Goal: Transaction & Acquisition: Book appointment/travel/reservation

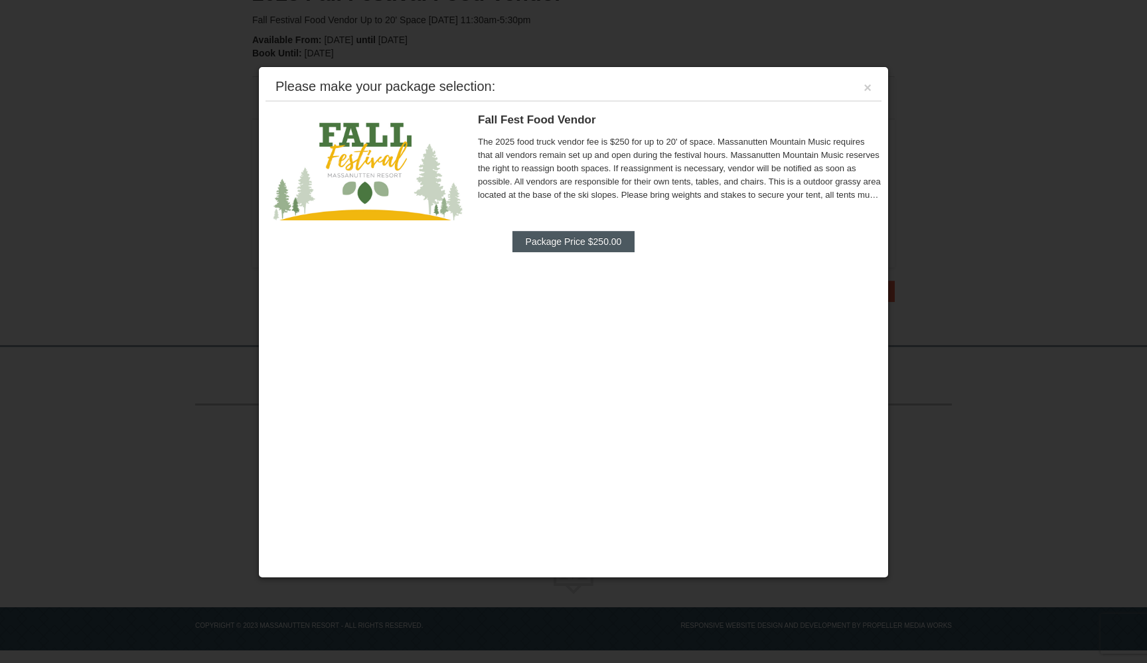
click at [577, 241] on button "Package Price $250.00" at bounding box center [574, 241] width 123 height 21
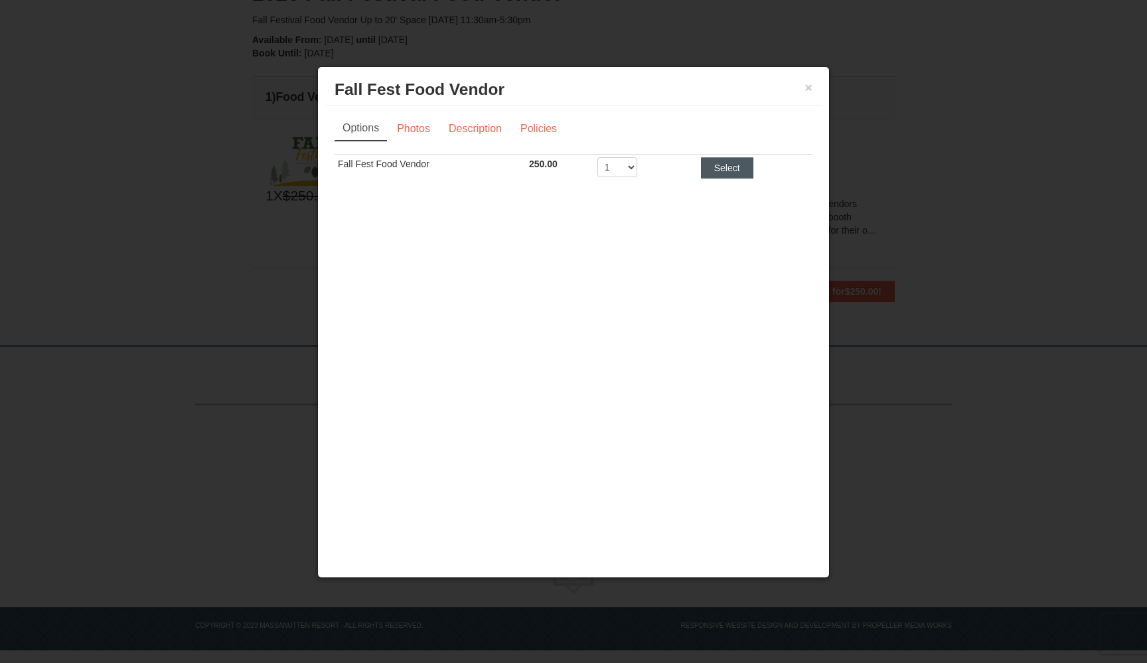
click at [731, 166] on button "Select" at bounding box center [727, 167] width 52 height 21
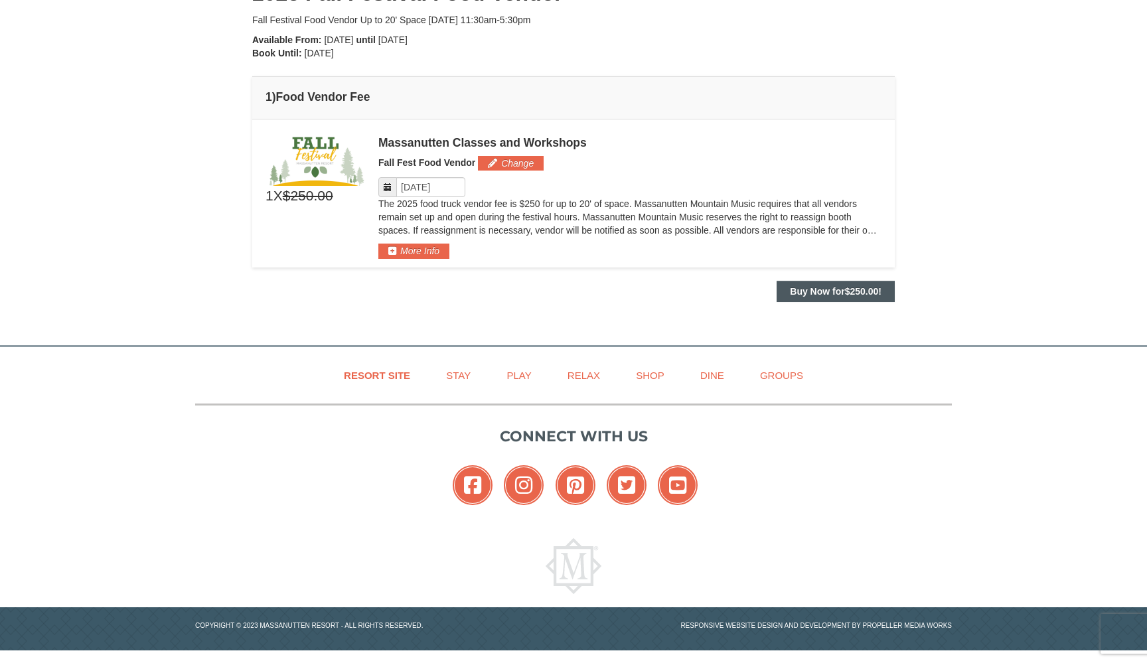
click at [815, 286] on strong "Buy Now for $250.00 !" at bounding box center [836, 291] width 92 height 11
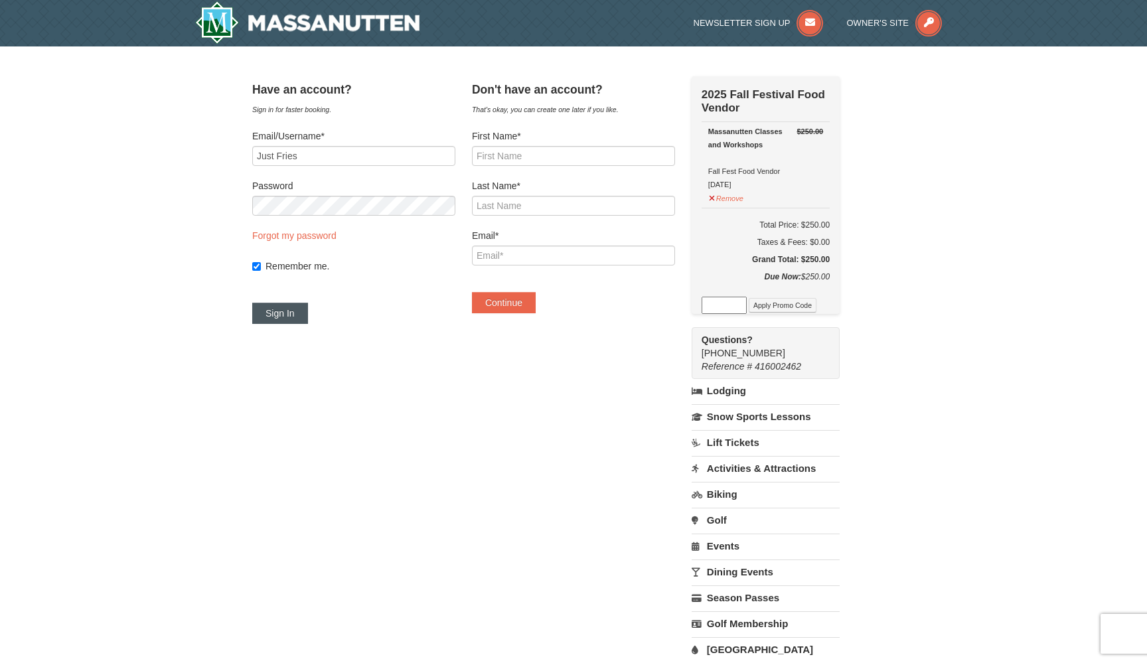
click at [302, 311] on button "Sign In" at bounding box center [280, 313] width 56 height 21
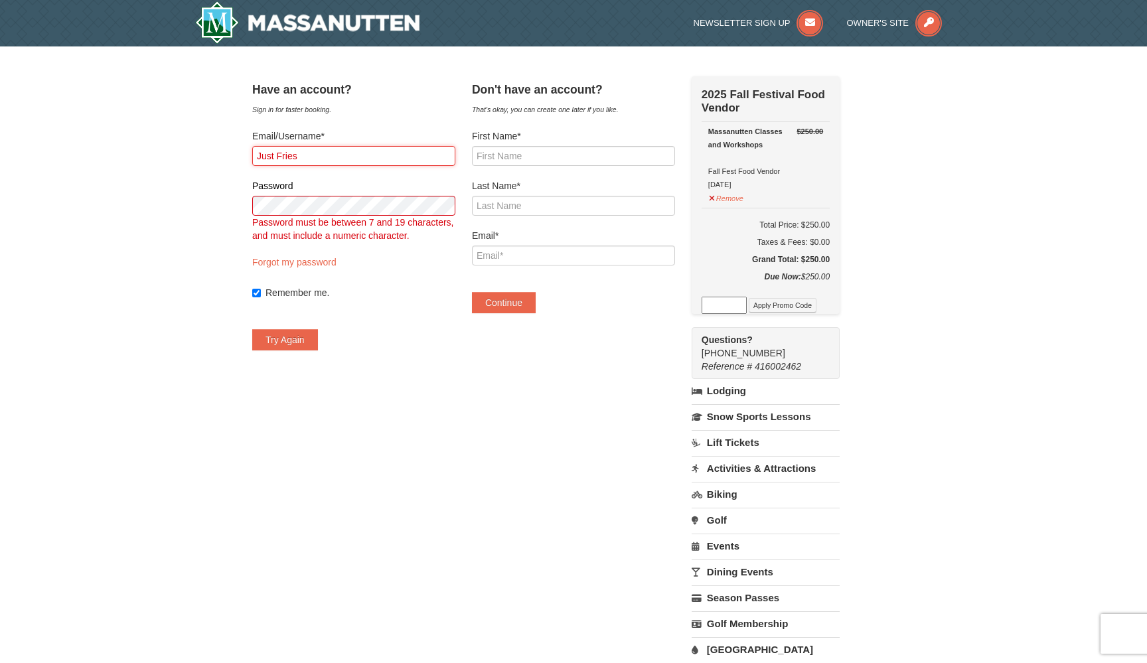
click at [375, 159] on input "Just Fries" at bounding box center [353, 156] width 203 height 20
click at [209, 232] on div "× Have an account? Sign in for faster booking. Email/Username* Just Fries Passw…" at bounding box center [573, 388] width 1147 height 685
click at [385, 152] on input "Just Fries" at bounding box center [353, 156] width 203 height 20
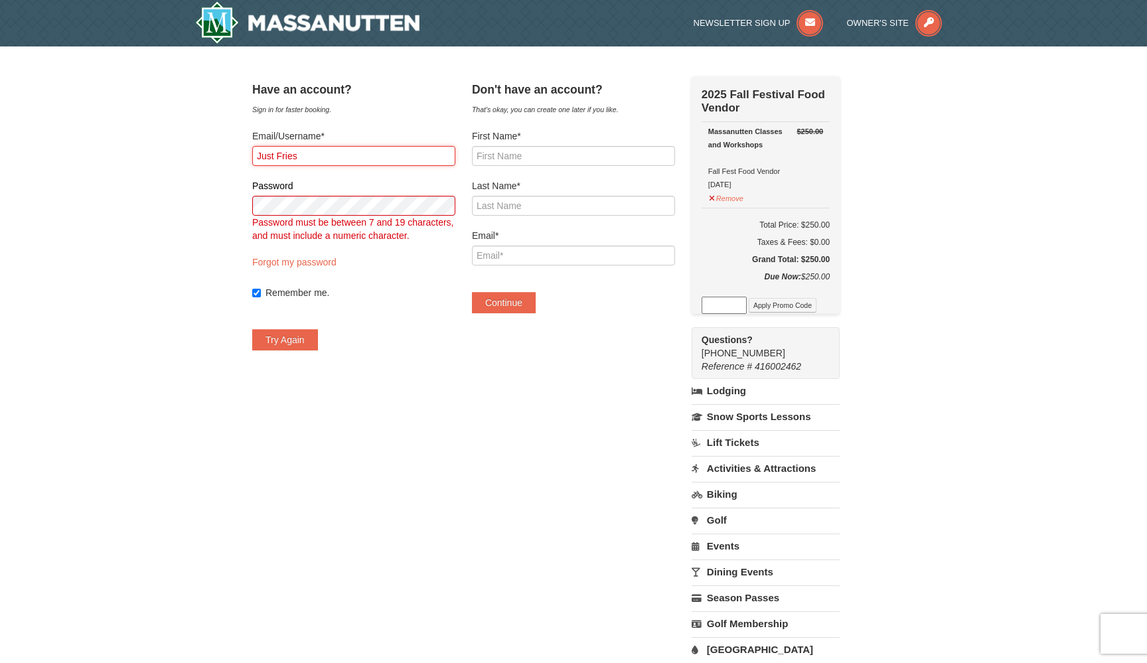
paste input "[EMAIL_ADDRESS][DOMAIN_NAME]"
type input "[EMAIL_ADDRESS][DOMAIN_NAME]"
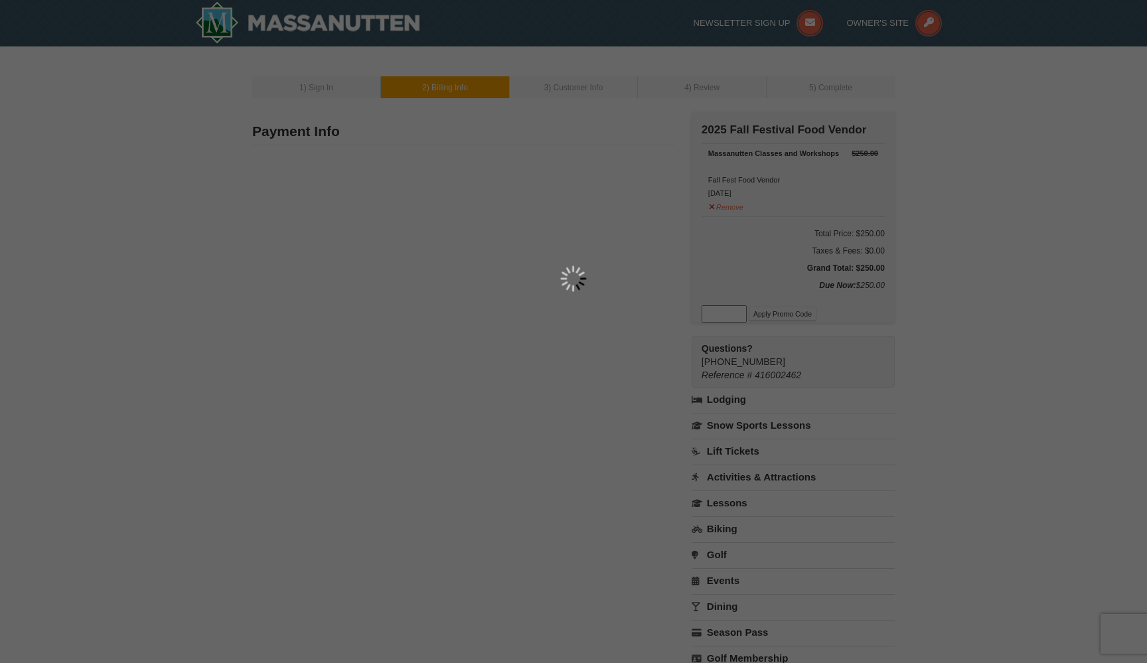
type input "2059 Barking Lane"
type input "Keezletown"
type input "22832"
type input "610"
type input "350"
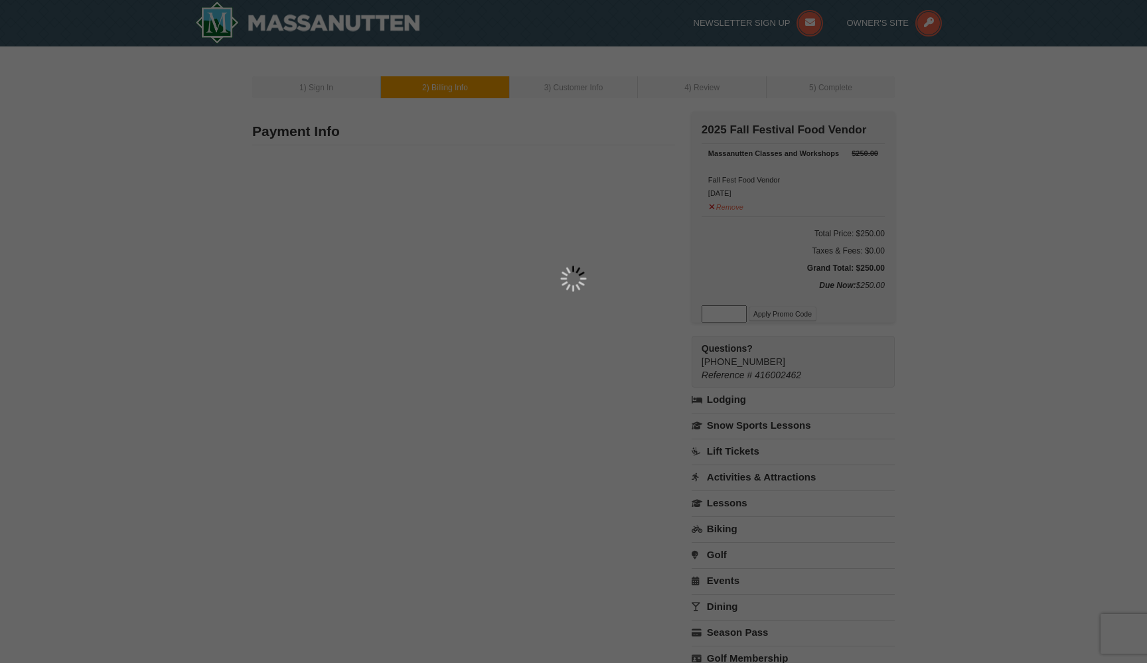
type input "7063"
type input "[EMAIL_ADDRESS][DOMAIN_NAME]"
select select "VA"
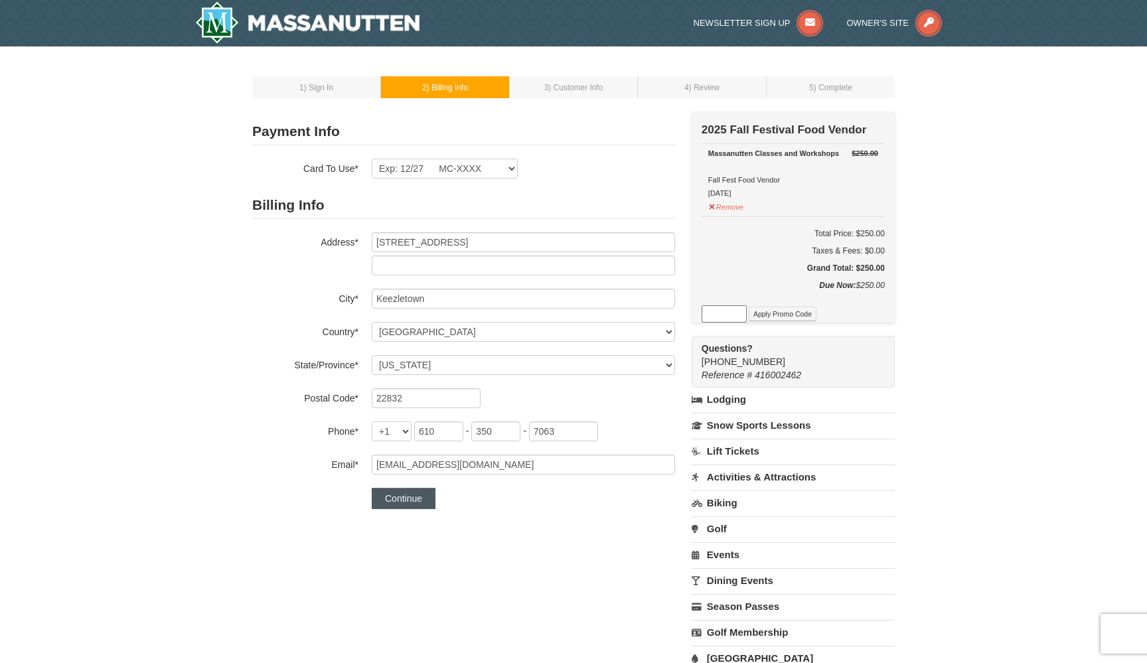
click at [408, 499] on button "Continue" at bounding box center [404, 498] width 64 height 21
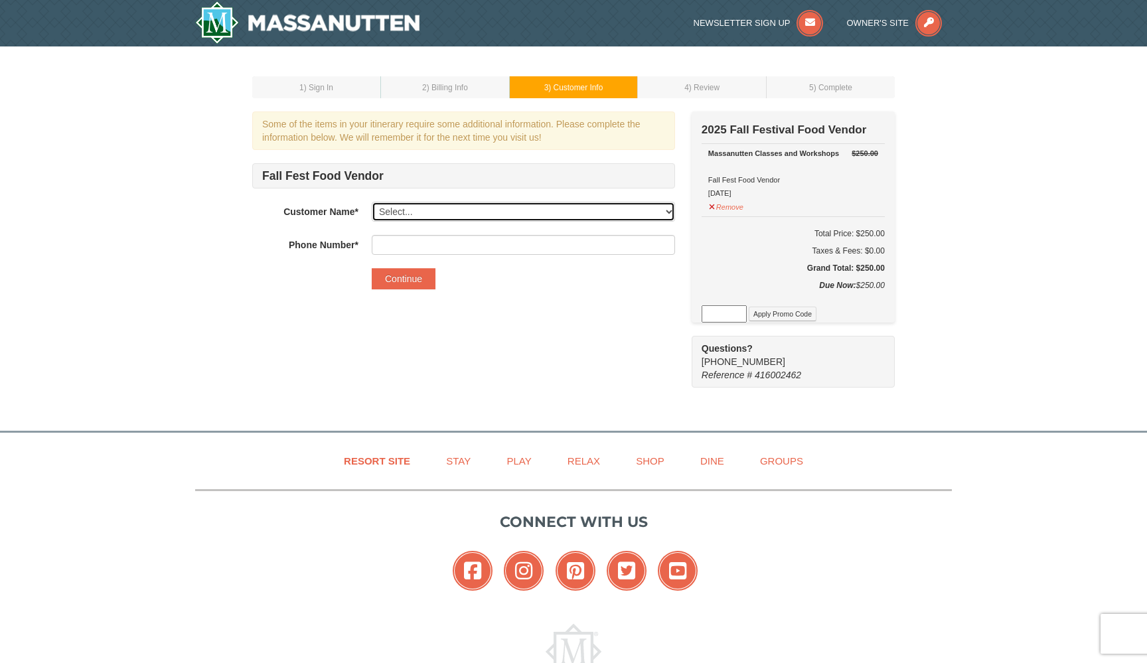
select select "27607988"
type input "610-350-7063"
click at [431, 275] on button "Continue" at bounding box center [404, 278] width 64 height 21
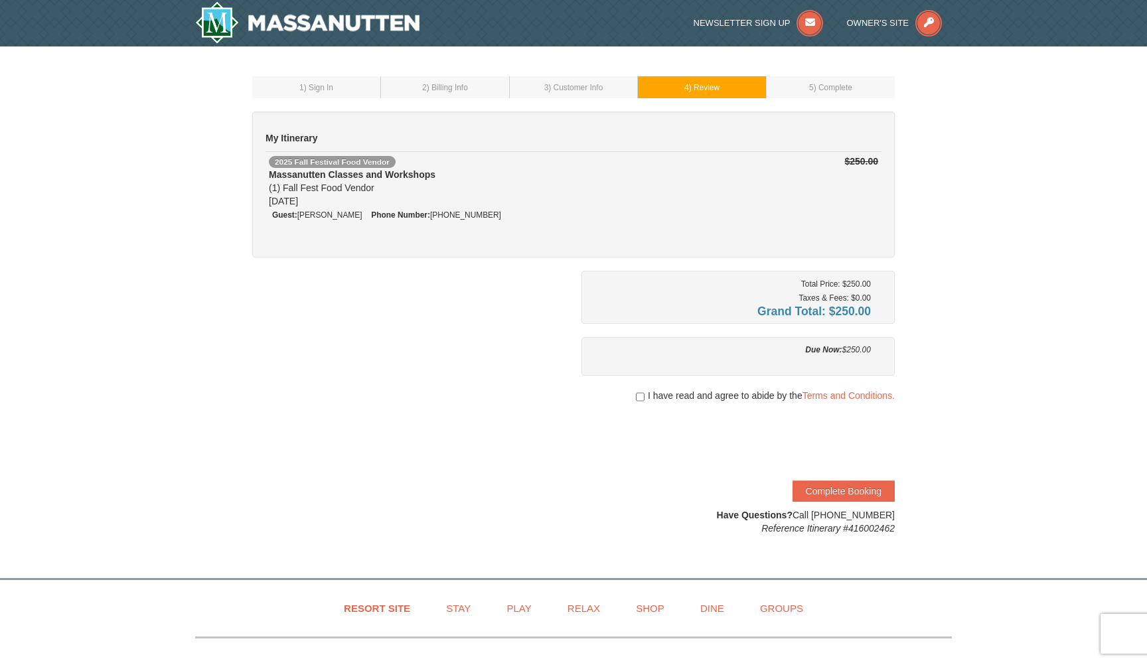
click at [639, 395] on input "checkbox" at bounding box center [640, 397] width 9 height 11
checkbox input "true"
click at [836, 493] on button "Complete Booking" at bounding box center [844, 491] width 102 height 21
